Goal: Information Seeking & Learning: Learn about a topic

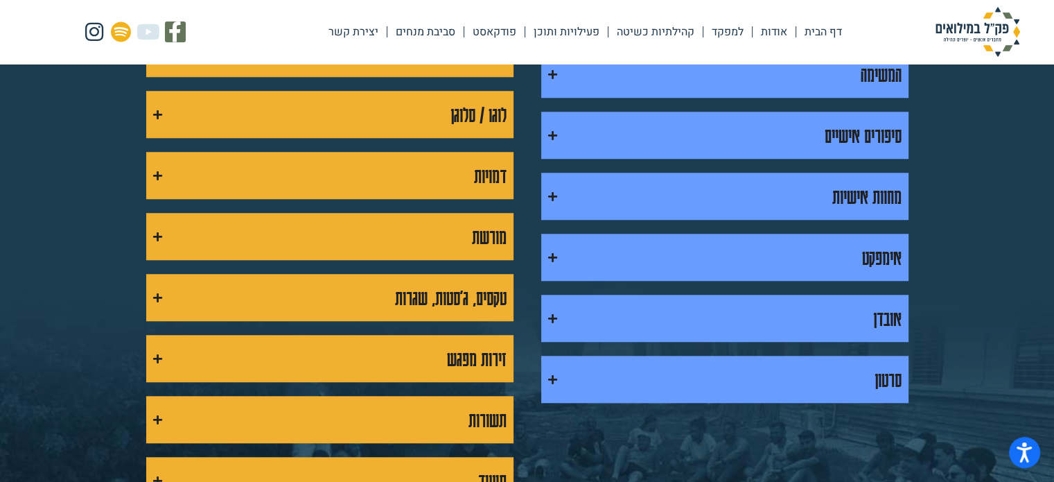
scroll to position [1192, 0]
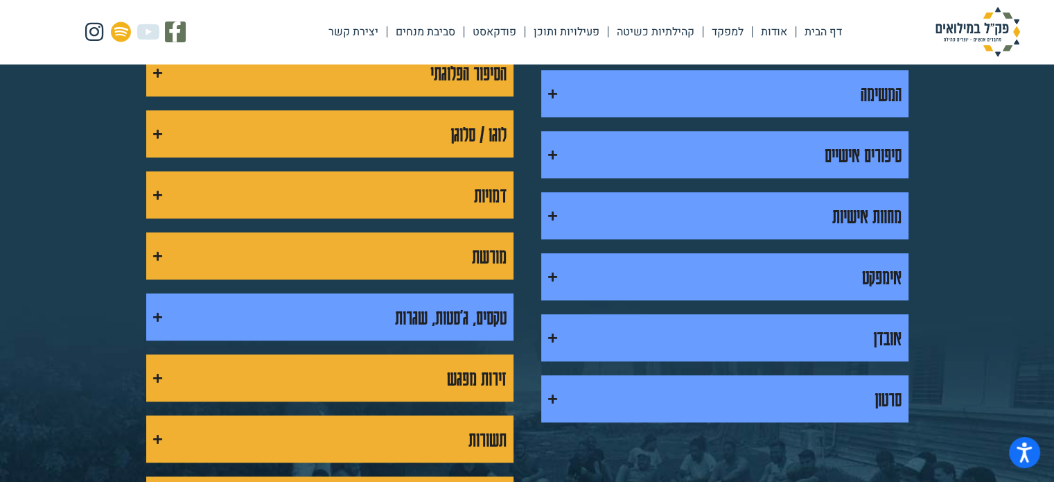
click at [153, 313] on icon "Accordion. Open links with Enter or Space, close with Escape, and navigate with…" at bounding box center [157, 317] width 9 height 10
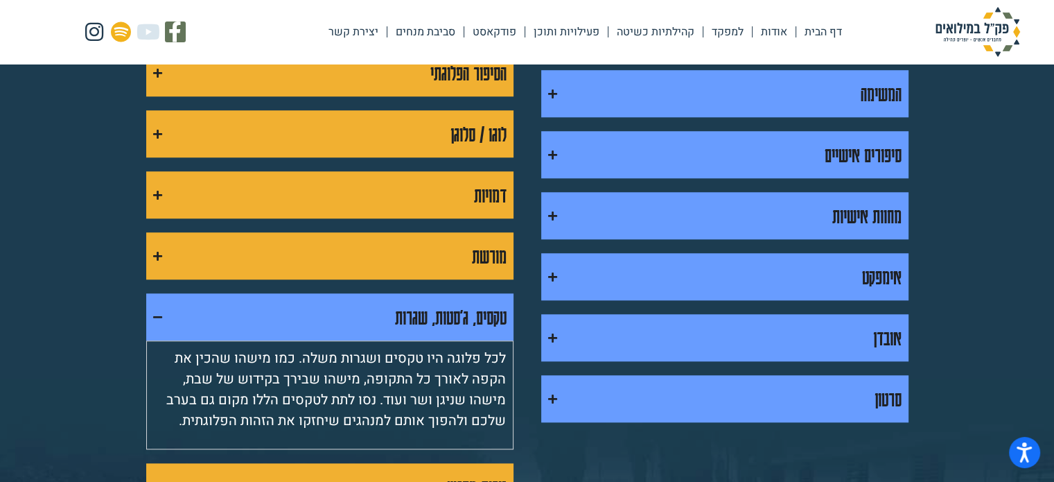
click at [153, 313] on icon "Accordion. Open links with Enter or Space, close with Escape, and navigate with…" at bounding box center [157, 317] width 9 height 10
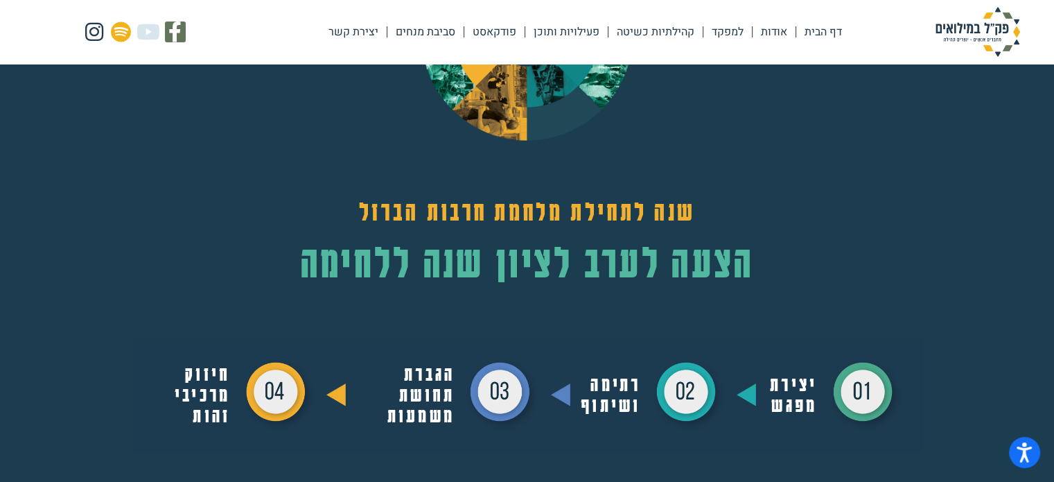
scroll to position [0, 0]
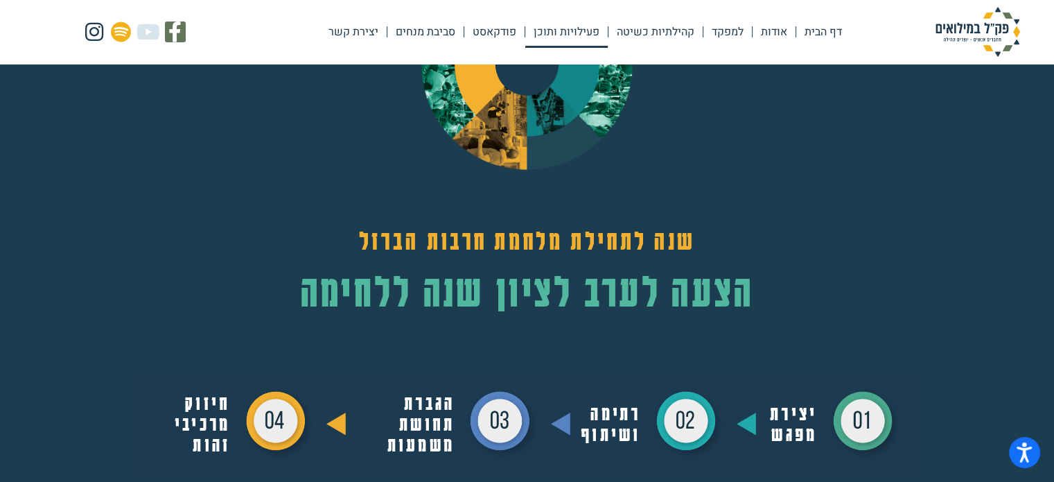
click at [566, 35] on link "פעילויות ותוכן" at bounding box center [566, 32] width 82 height 32
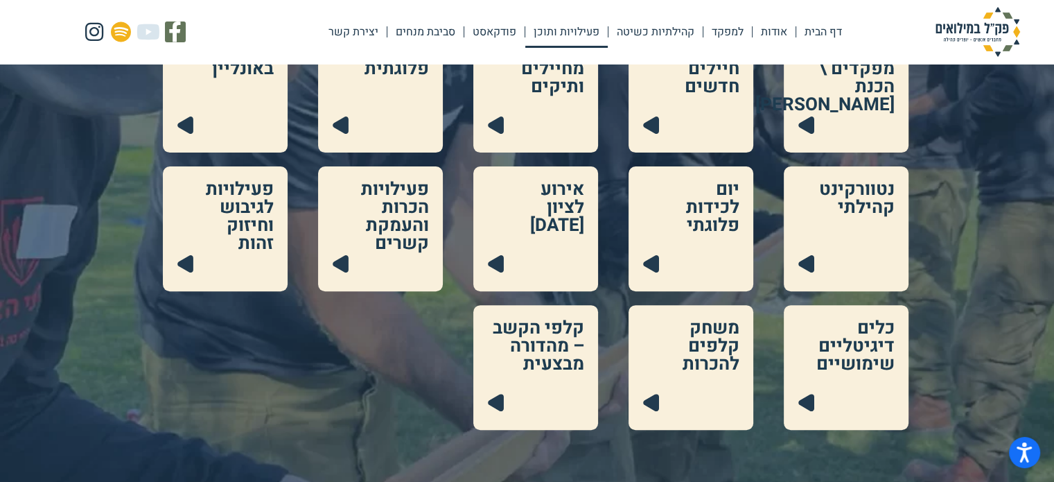
scroll to position [416, 0]
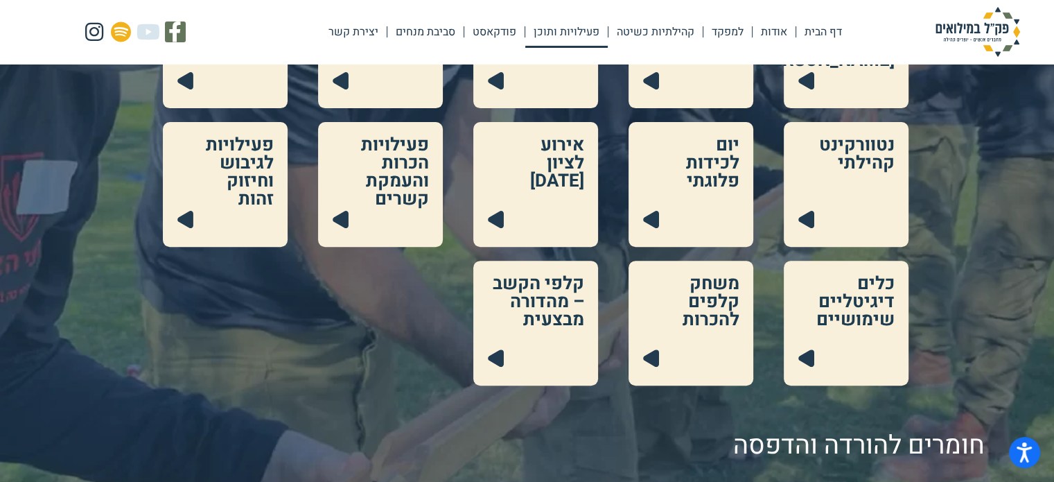
click at [561, 182] on link at bounding box center [535, 184] width 125 height 125
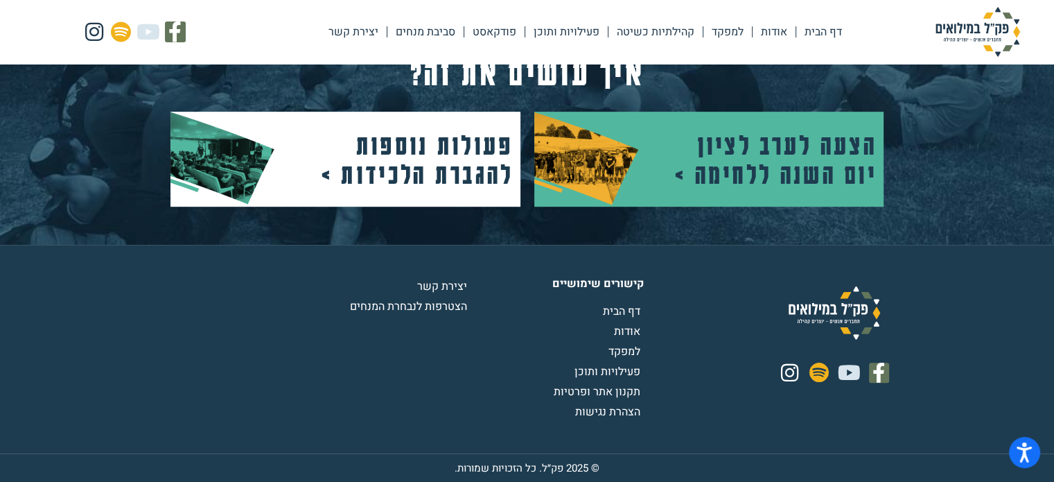
scroll to position [708, 0]
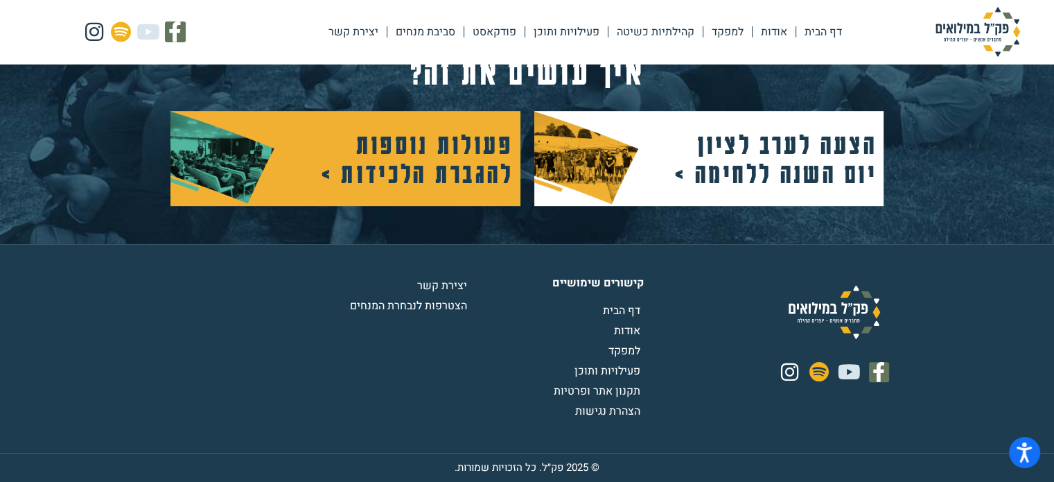
click at [446, 149] on h2 "פעולות נוספות להגברת הלכידות >" at bounding box center [410, 158] width 208 height 58
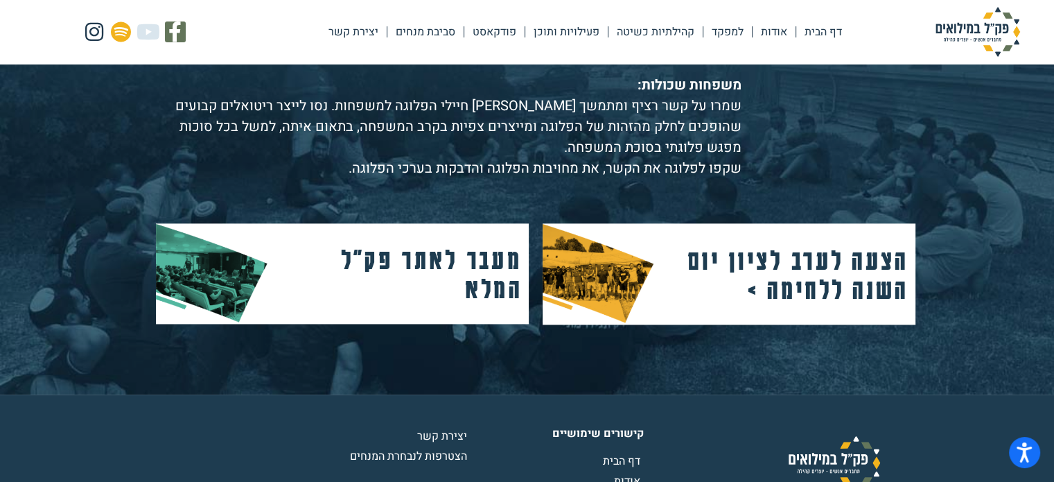
scroll to position [1858, 0]
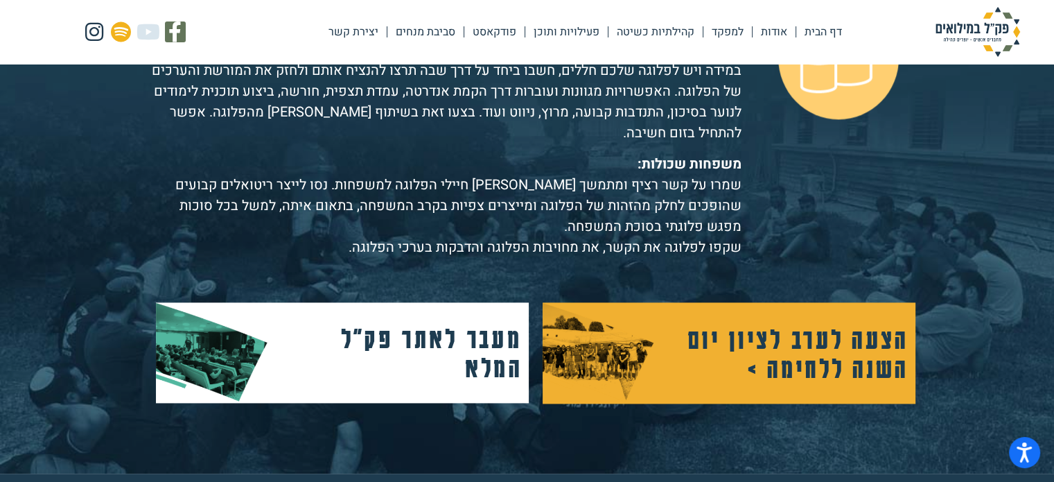
click at [773, 327] on h2 "הצעה לערב לציון יום השנה ללחימה >" at bounding box center [797, 353] width 222 height 58
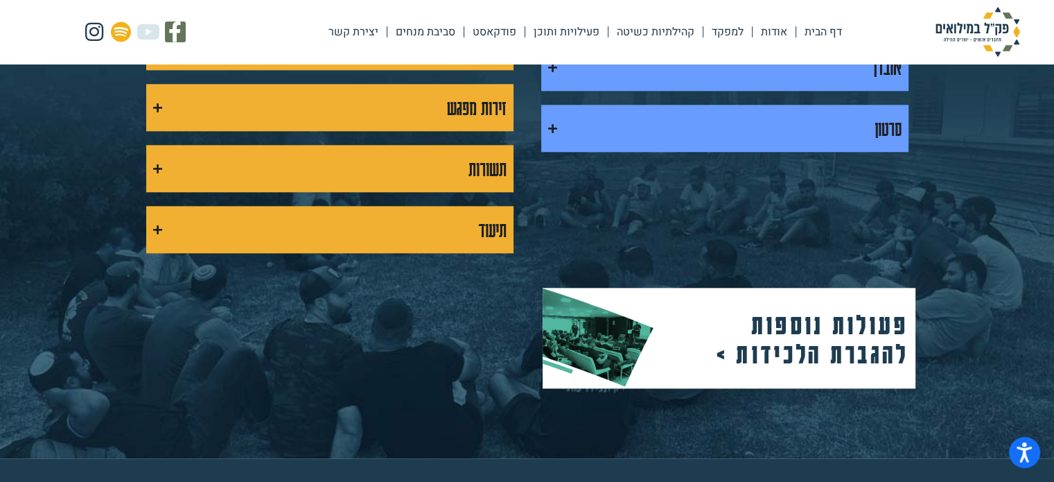
scroll to position [1594, 0]
